Goal: Transaction & Acquisition: Download file/media

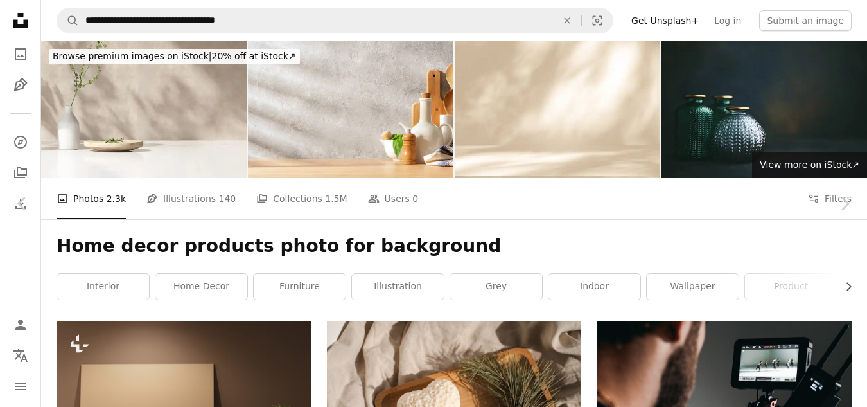
scroll to position [514, 0]
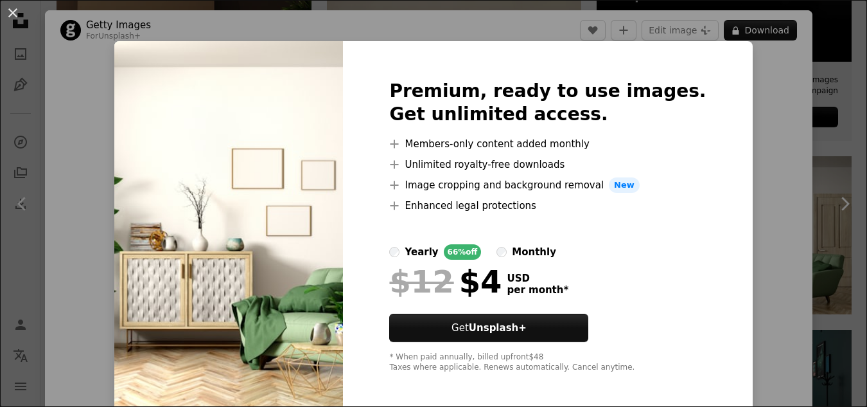
click at [767, 145] on div "An X shape Premium, ready to use images. Get unlimited access. A plus sign Memb…" at bounding box center [433, 203] width 867 height 407
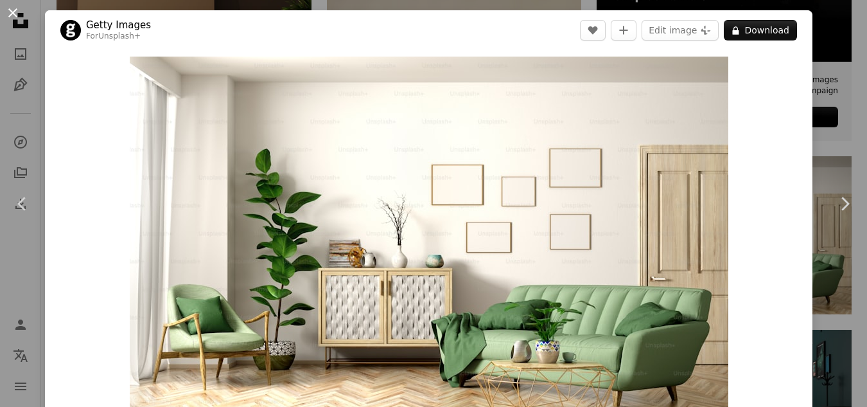
click at [7, 6] on button "An X shape" at bounding box center [12, 12] width 15 height 15
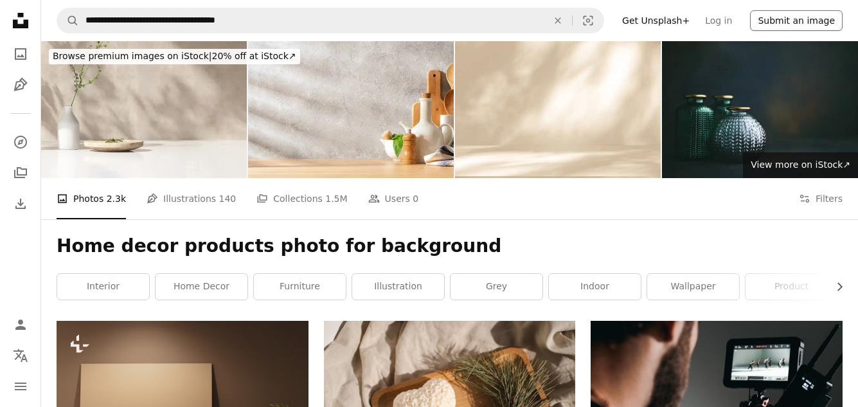
click at [806, 25] on button "Submit an image" at bounding box center [796, 20] width 93 height 21
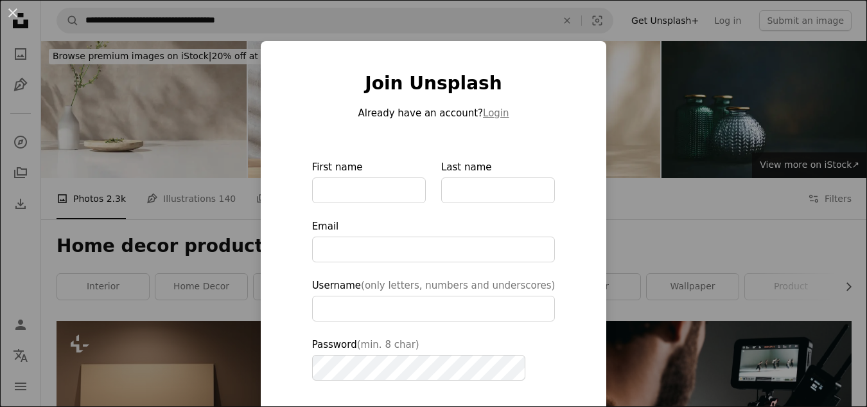
click at [643, 191] on div "An X shape Join Unsplash Already have an account? Login First name Last name Em…" at bounding box center [433, 203] width 867 height 407
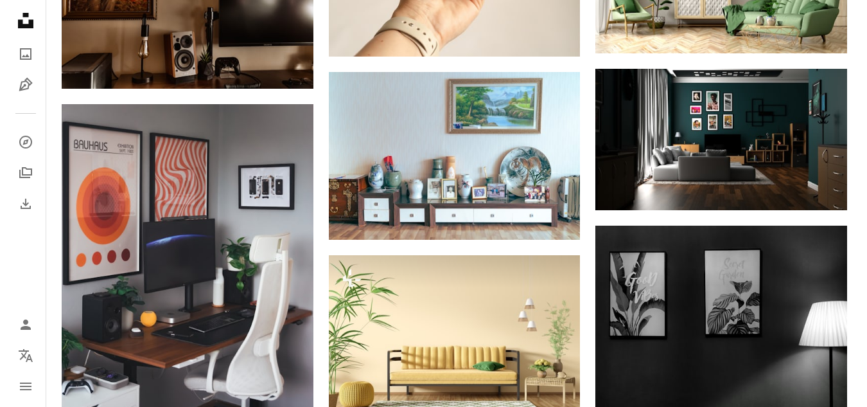
scroll to position [771, 0]
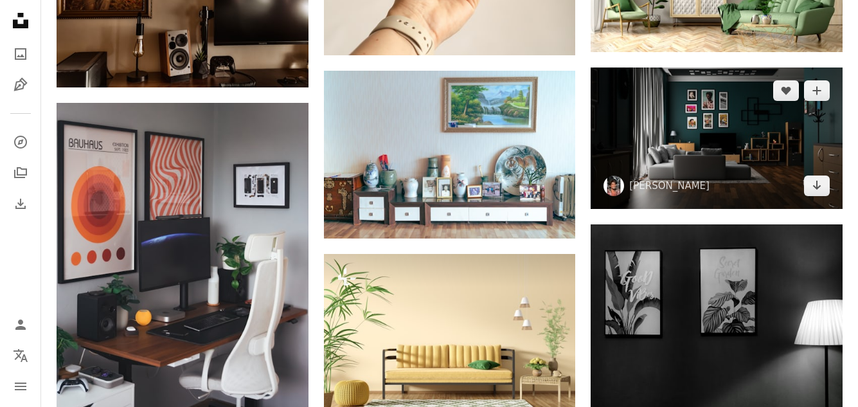
click at [698, 130] on img at bounding box center [716, 137] width 252 height 141
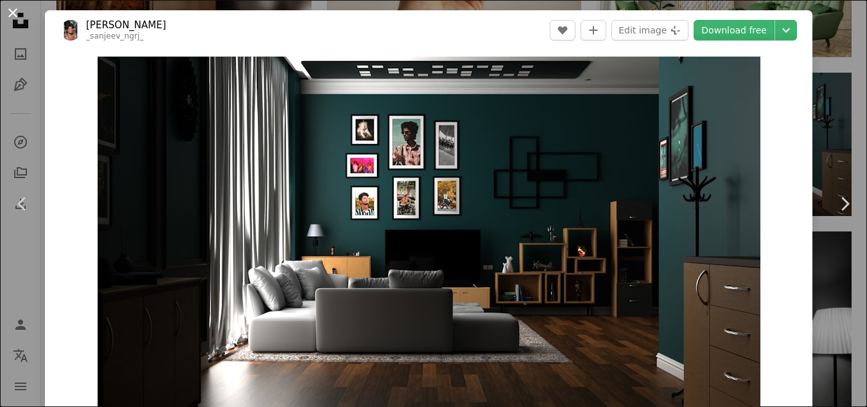
click at [10, 6] on button "An X shape" at bounding box center [12, 12] width 15 height 15
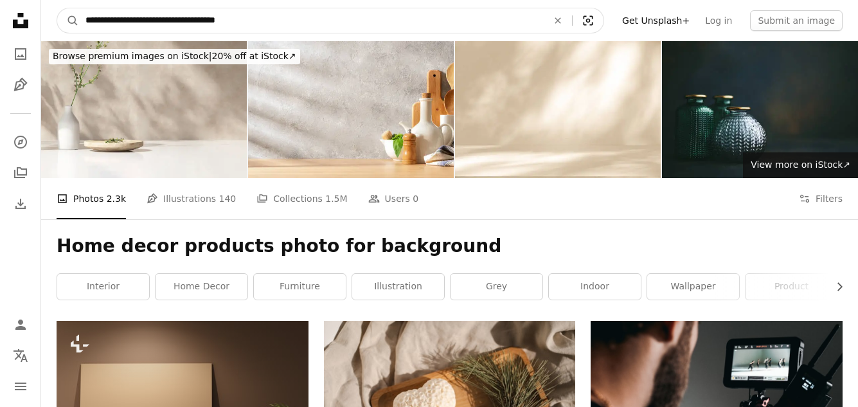
click at [593, 19] on icon "Visual search" at bounding box center [588, 21] width 10 height 10
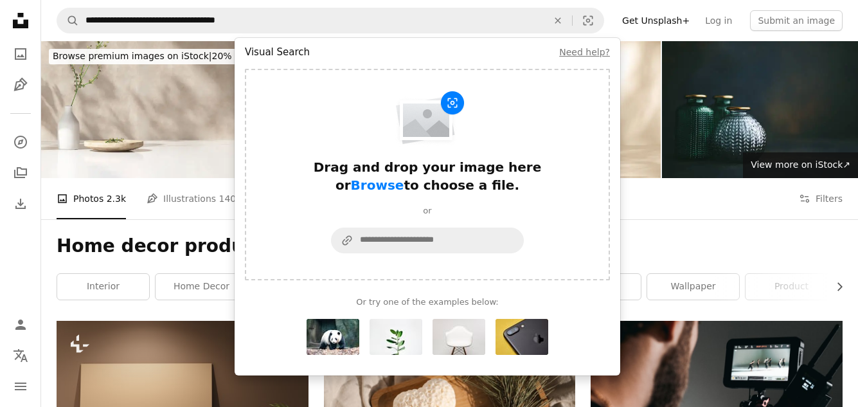
click at [21, 256] on nav "Unsplash logo Unsplash Home A photo Pen Tool A compass A stack of folders Downl…" at bounding box center [20, 203] width 41 height 407
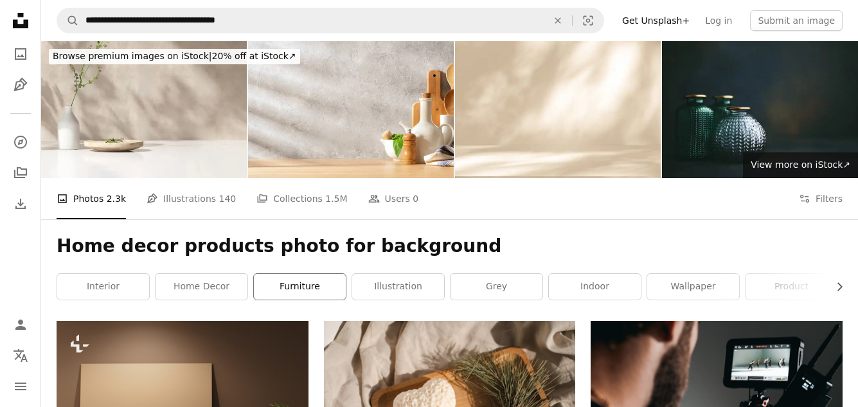
click at [300, 282] on link "furniture" at bounding box center [300, 287] width 92 height 26
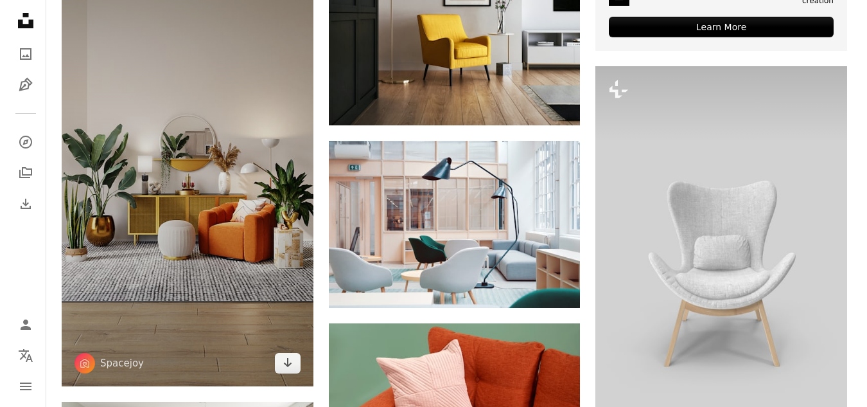
scroll to position [578, 0]
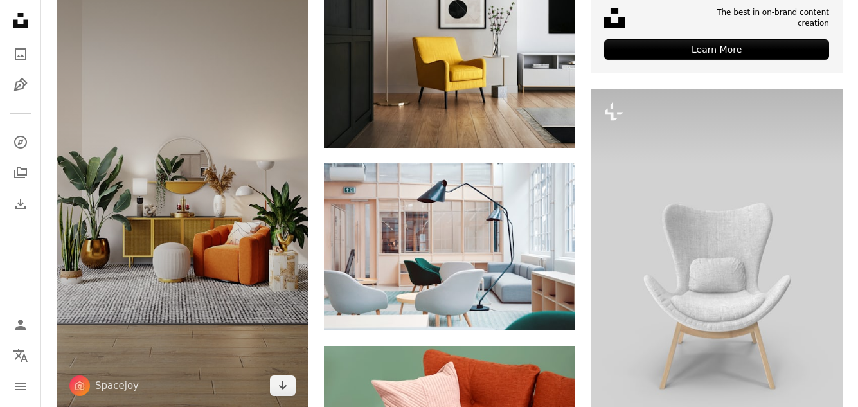
click at [173, 256] on img at bounding box center [183, 184] width 252 height 447
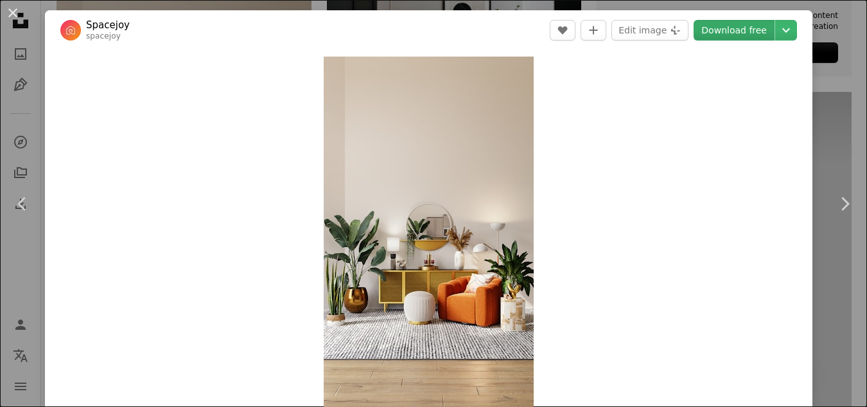
click at [736, 27] on link "Download free" at bounding box center [734, 30] width 81 height 21
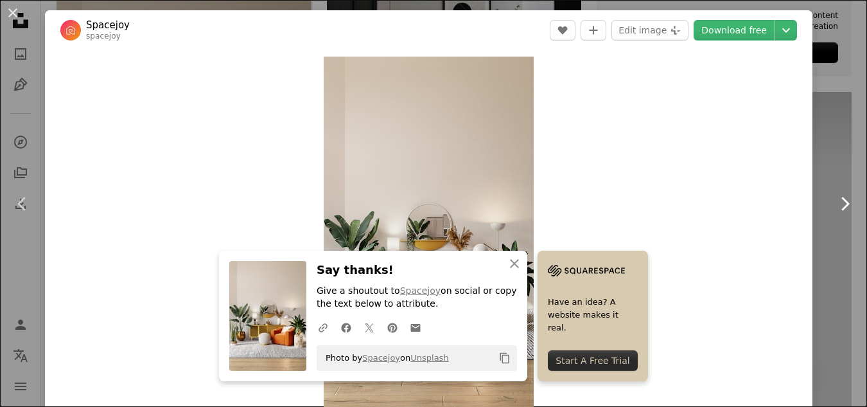
click at [822, 173] on link "Chevron right" at bounding box center [844, 203] width 45 height 123
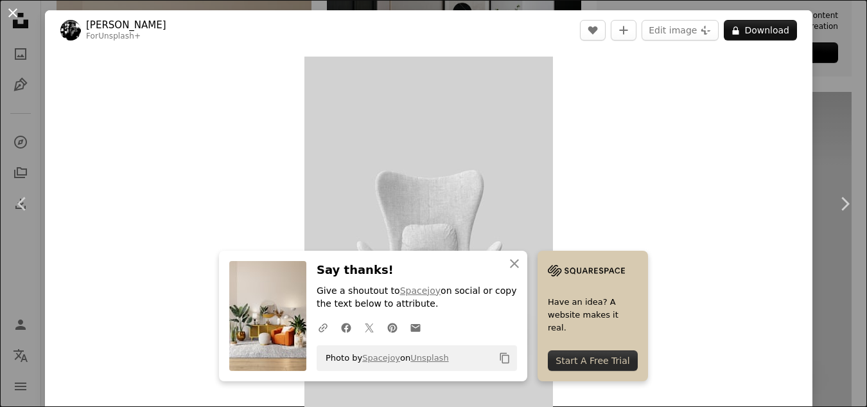
click at [19, 12] on button "An X shape" at bounding box center [12, 12] width 15 height 15
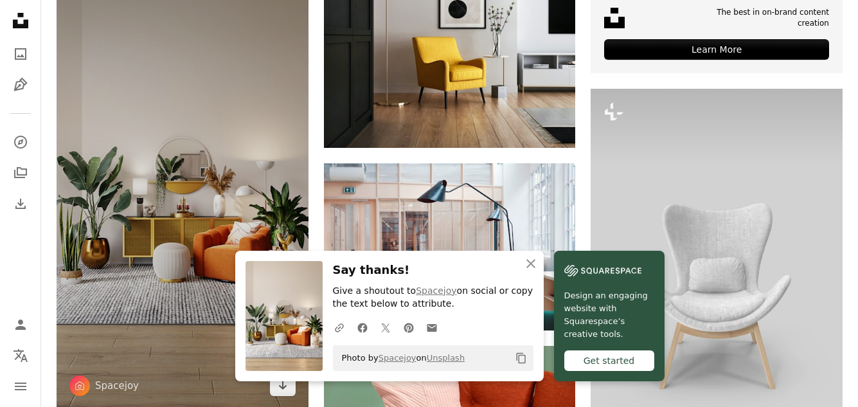
click at [228, 201] on img at bounding box center [183, 184] width 252 height 447
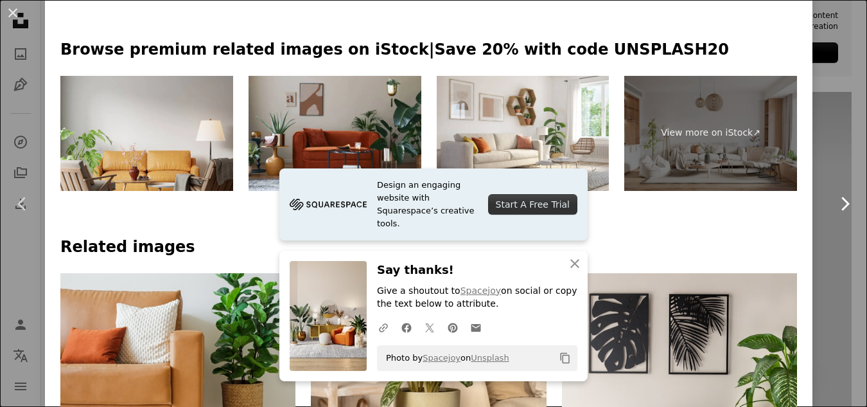
scroll to position [642, 0]
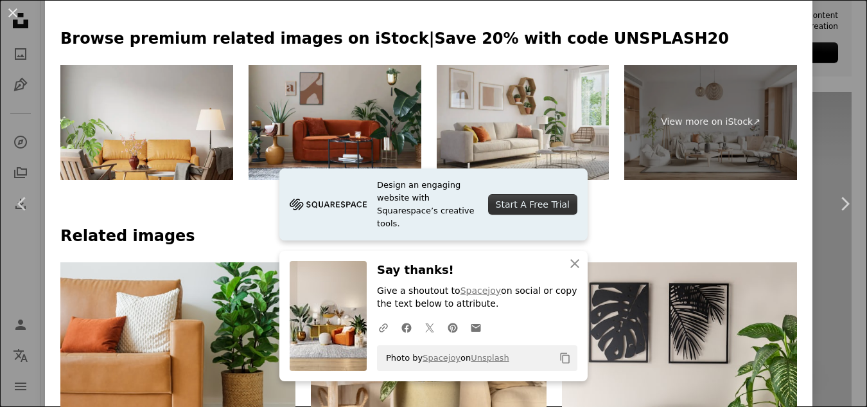
click at [491, 116] on img at bounding box center [523, 122] width 173 height 115
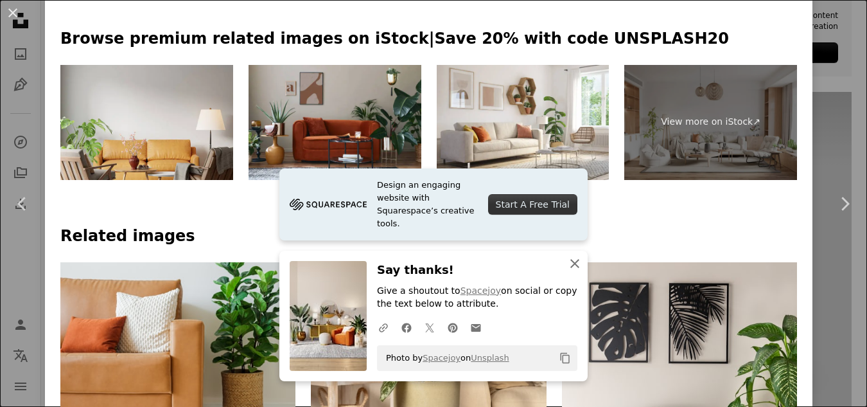
click at [573, 260] on icon "button" at bounding box center [574, 263] width 9 height 9
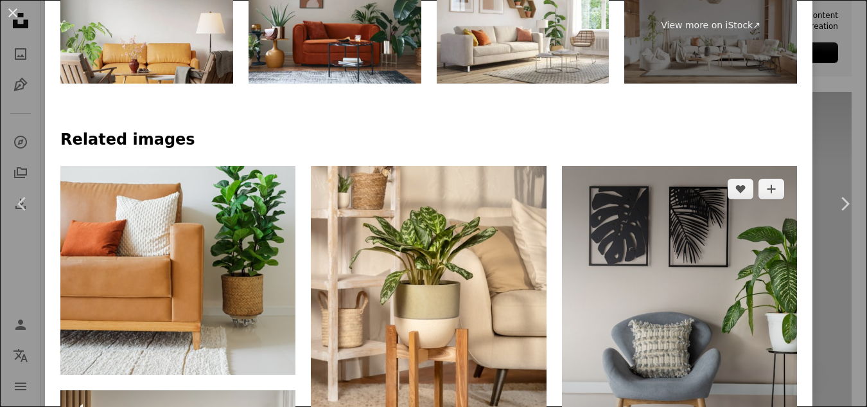
scroll to position [771, 0]
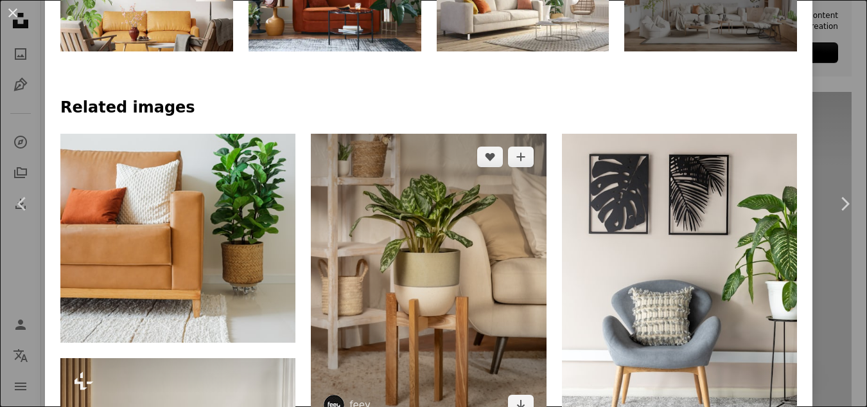
click at [425, 278] on img at bounding box center [428, 281] width 235 height 294
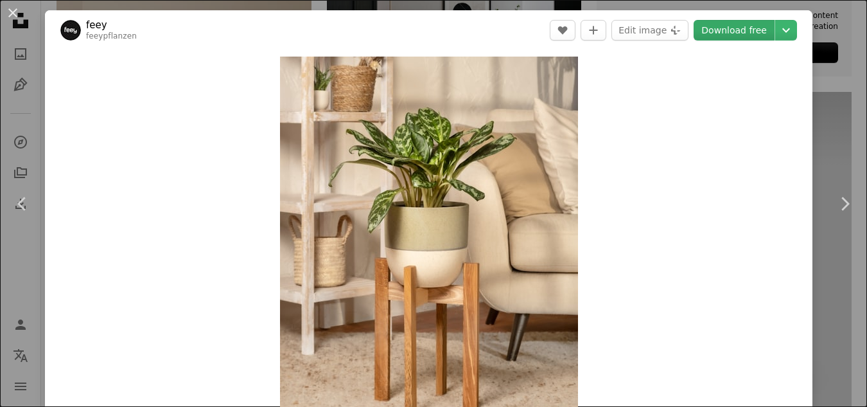
click at [736, 24] on link "Download free" at bounding box center [734, 30] width 81 height 21
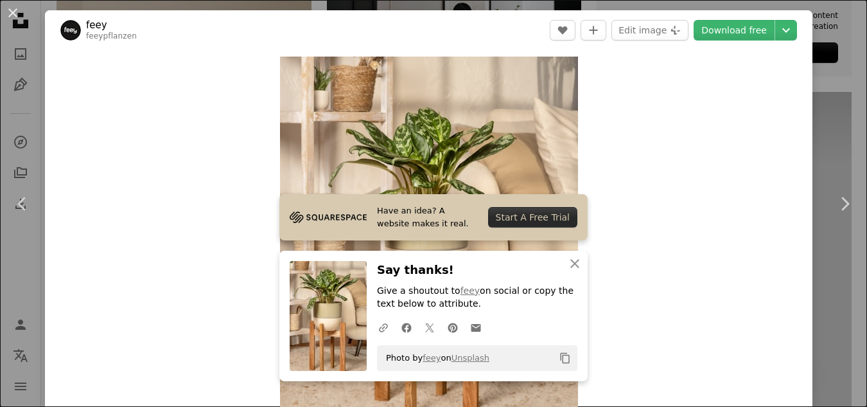
click at [817, 105] on div "An X shape Chevron left Chevron right feey feeypflanzen A heart A plus sign Edi…" at bounding box center [433, 203] width 867 height 407
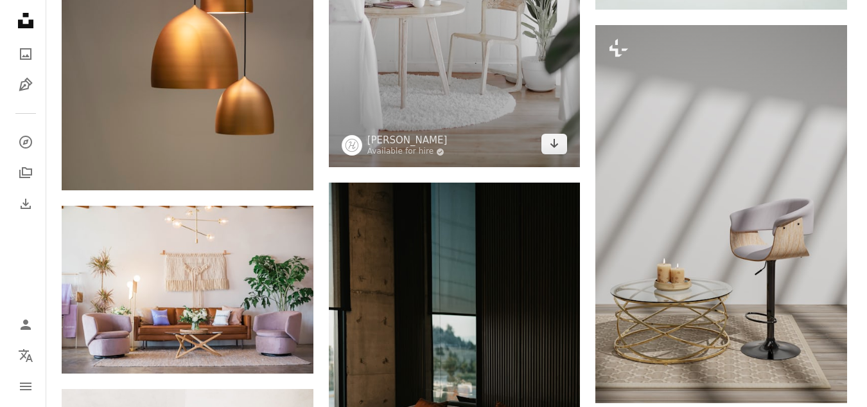
scroll to position [2313, 0]
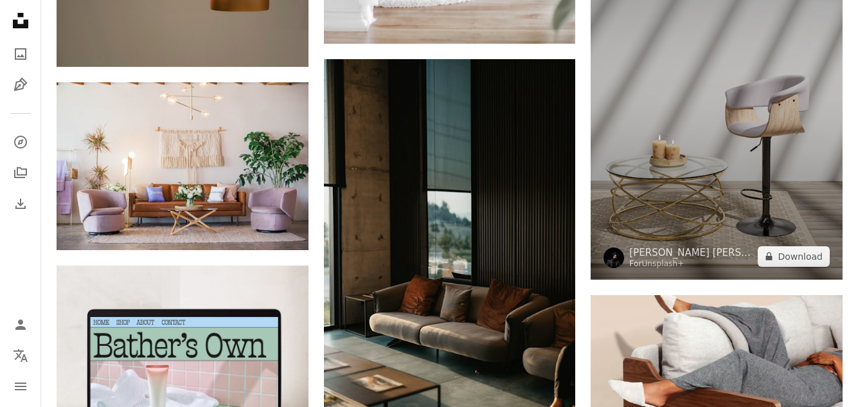
click at [723, 206] on img at bounding box center [716, 90] width 252 height 377
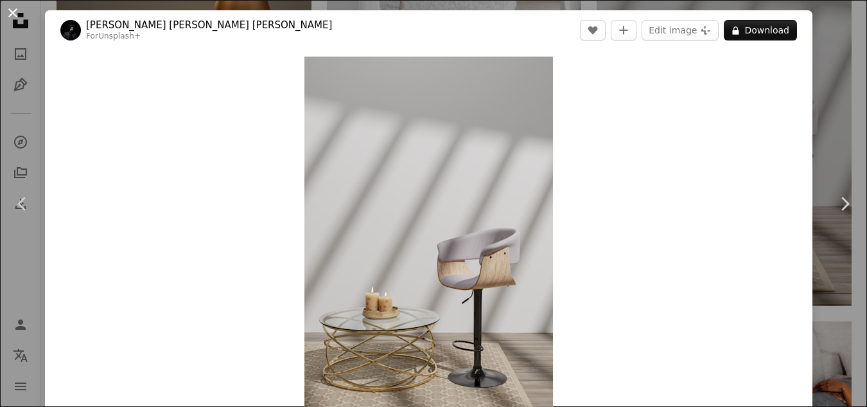
click at [15, 5] on button "An X shape" at bounding box center [12, 12] width 15 height 15
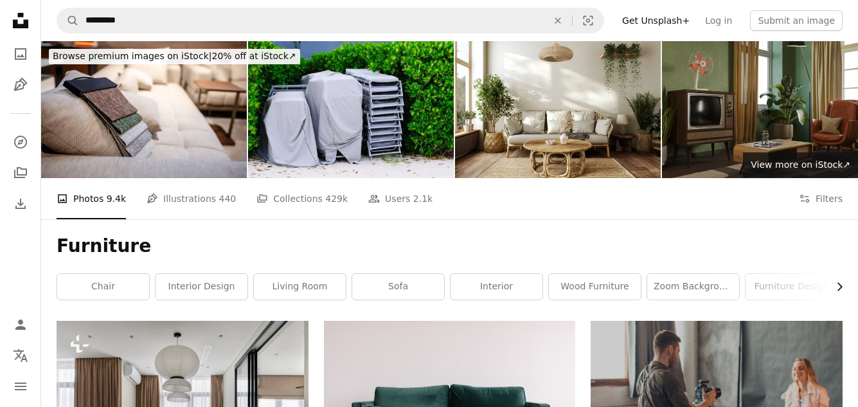
click at [840, 284] on icon "Chevron right" at bounding box center [839, 286] width 13 height 13
click at [716, 285] on link "table" at bounding box center [697, 287] width 92 height 26
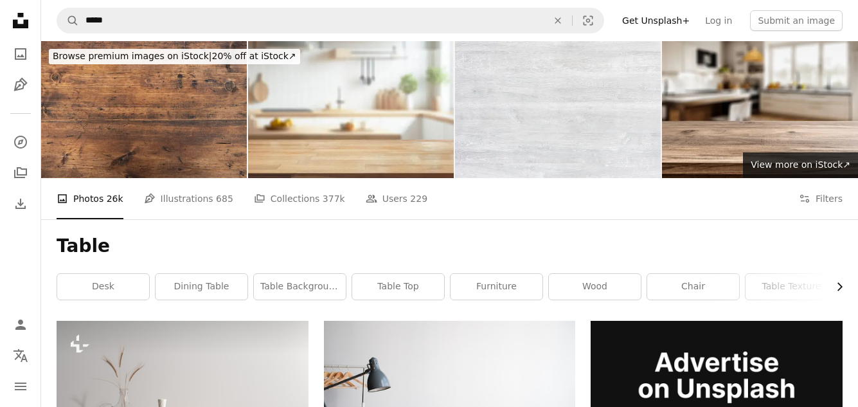
click at [844, 288] on icon "Chevron right" at bounding box center [839, 286] width 13 height 13
